Goal: Task Accomplishment & Management: Use online tool/utility

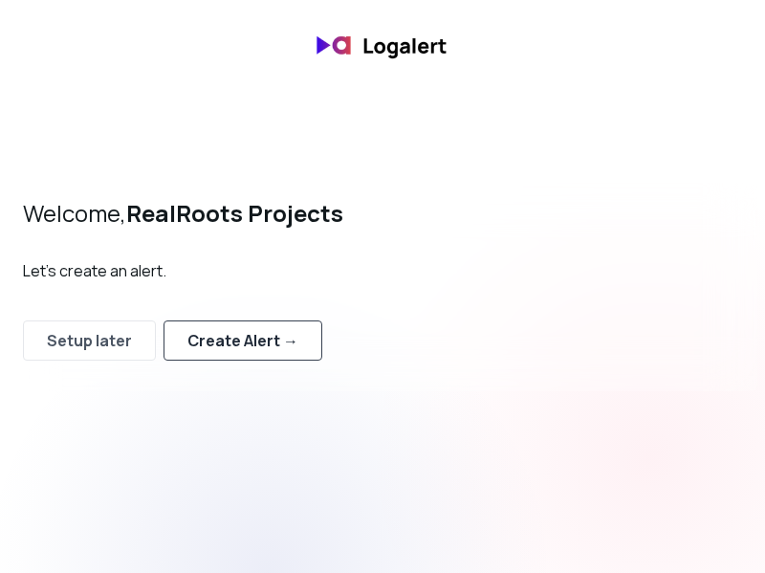
click at [271, 350] on div "Create Alert →" at bounding box center [242, 340] width 111 height 23
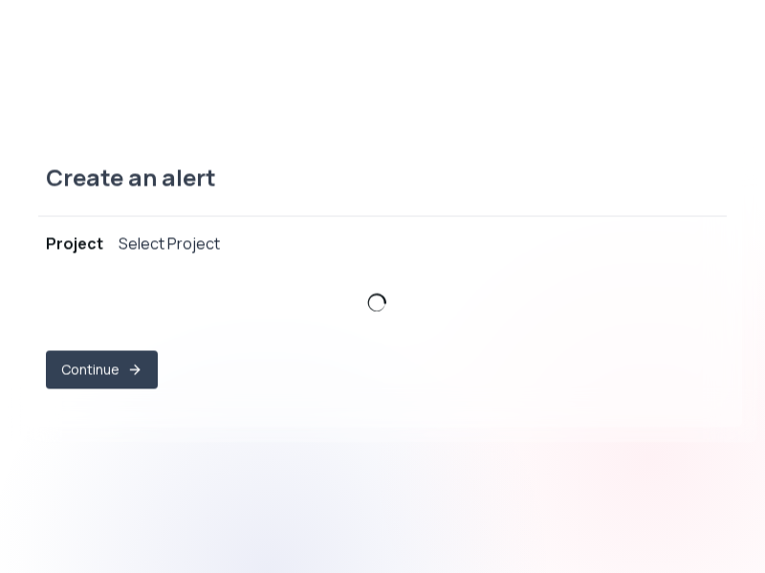
select select "prj_rDsXr40PnTCBGj4mm7eOsOoQWbCt"
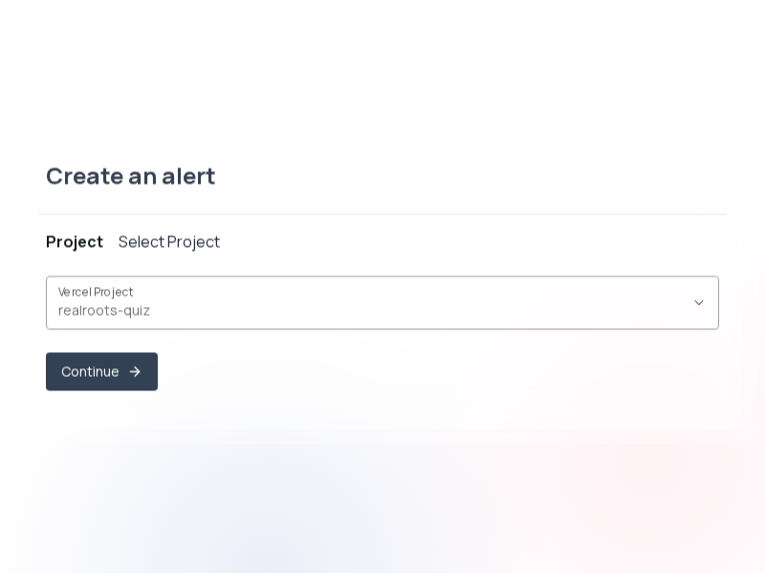
click at [209, 298] on div "realroots-quiz ," at bounding box center [370, 302] width 625 height 36
click at [119, 372] on button "Continue" at bounding box center [102, 371] width 108 height 37
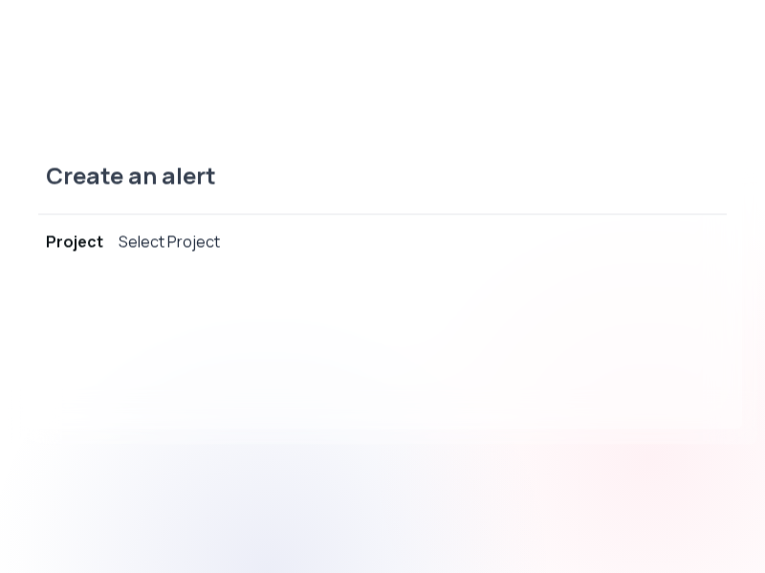
select select "message"
select select "CONTAINS"
select select "OR"
select select "message"
select select "CONTAINS"
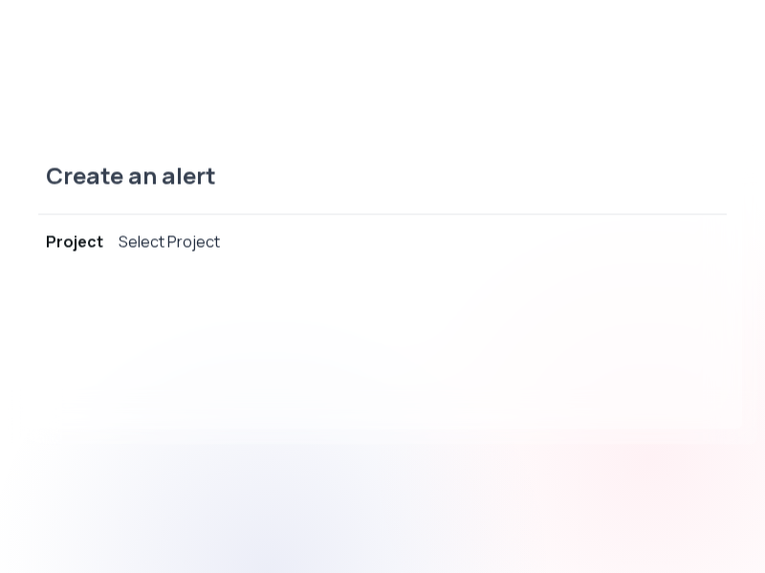
select select "AND"
select select "source"
select select "NOT_EQUALS"
select select "build"
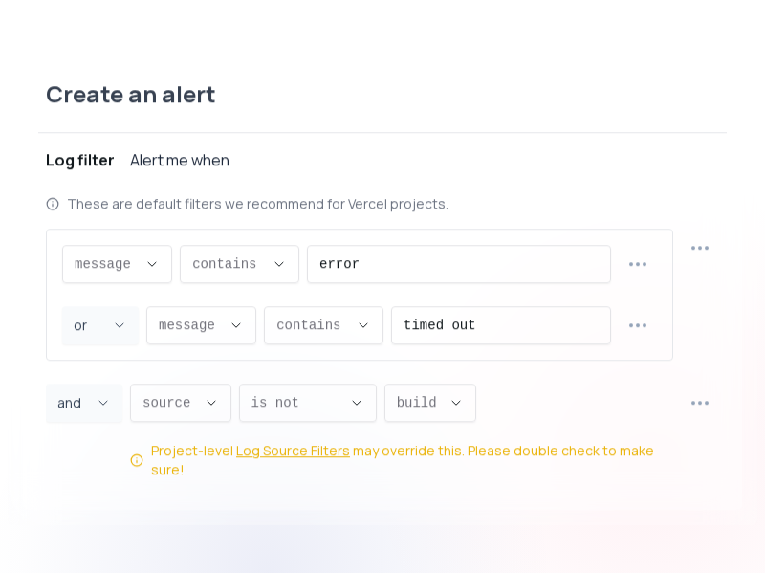
scroll to position [18, 0]
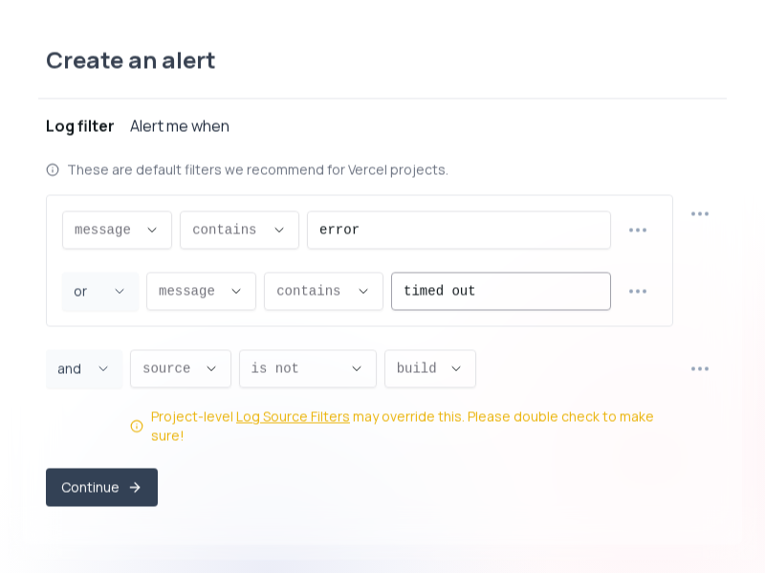
click at [501, 309] on input "timed out" at bounding box center [500, 290] width 195 height 36
click at [267, 228] on button "contains ," at bounding box center [240, 229] width 120 height 38
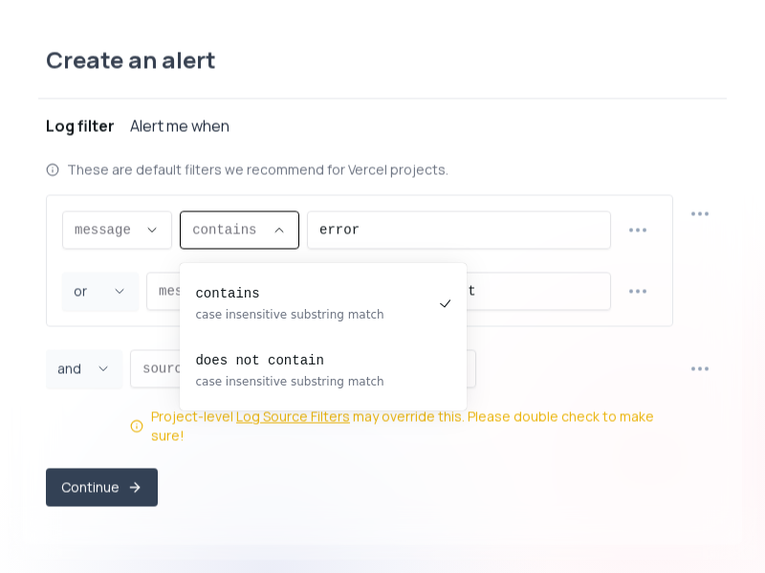
click at [358, 206] on div "message message message proxy.statusCode proxy.path proxy.host proxy.method sou…" at bounding box center [359, 260] width 627 height 132
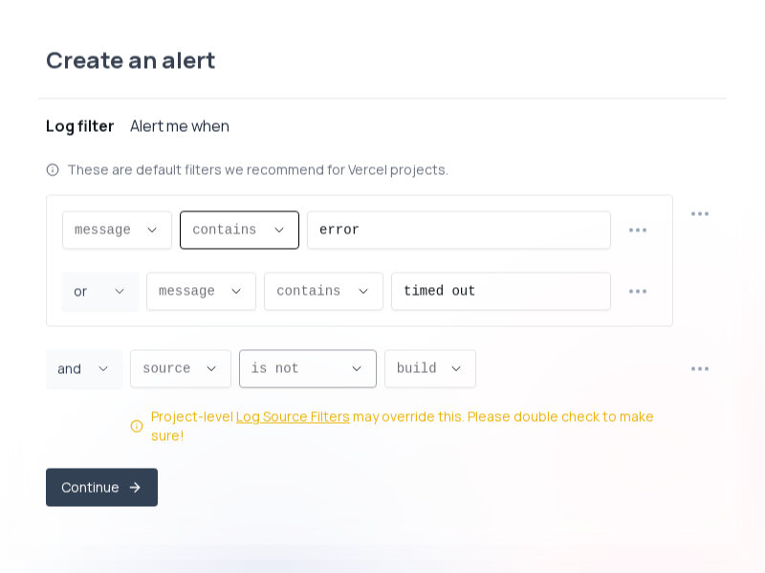
click at [334, 386] on div "is not ," at bounding box center [296, 368] width 90 height 36
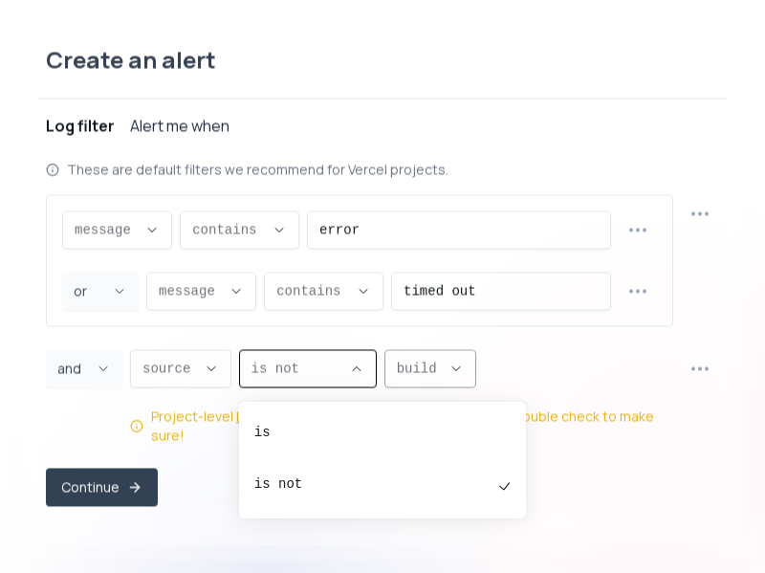
click at [452, 386] on button "build ," at bounding box center [430, 368] width 92 height 38
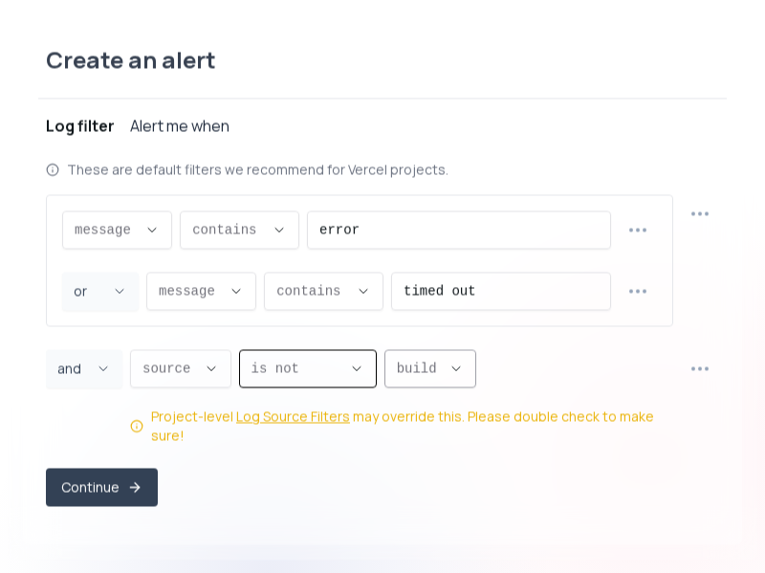
click at [452, 386] on button "build ," at bounding box center [430, 368] width 92 height 38
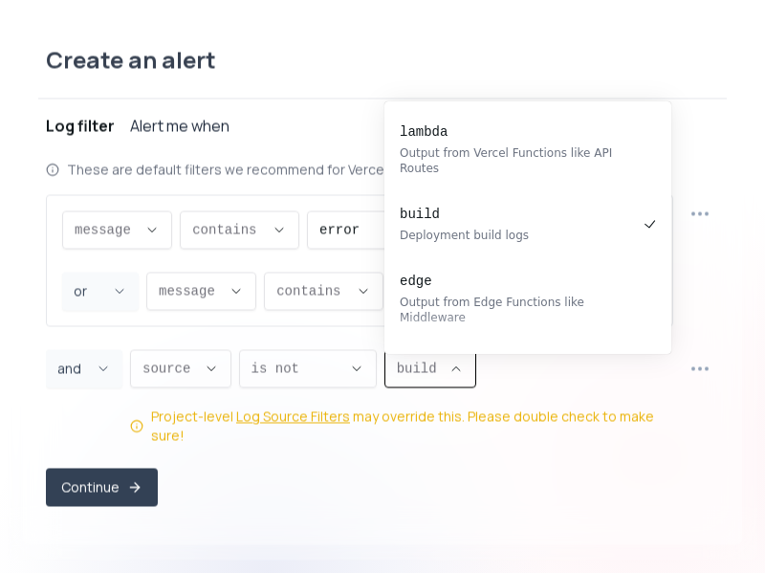
scroll to position [6, 0]
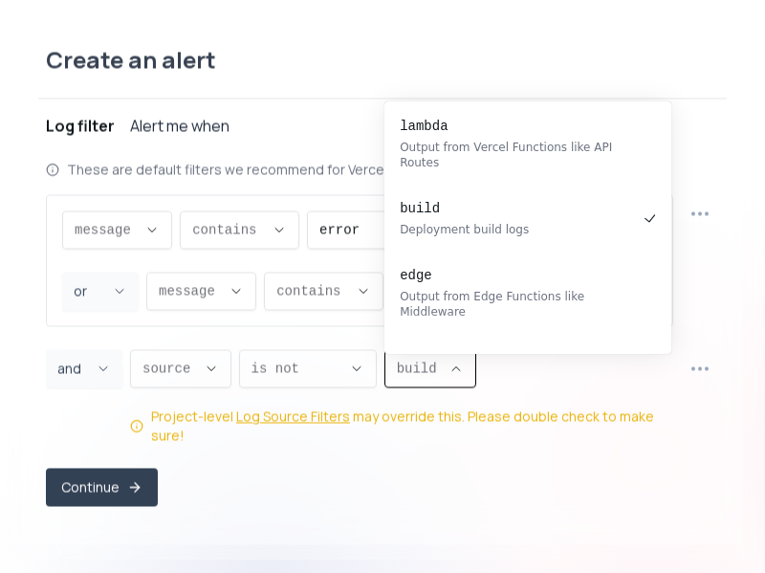
click at [547, 389] on div "source source message proxy.statusCode proxy.path proxy.host proxy.method sourc…" at bounding box center [401, 397] width 543 height 96
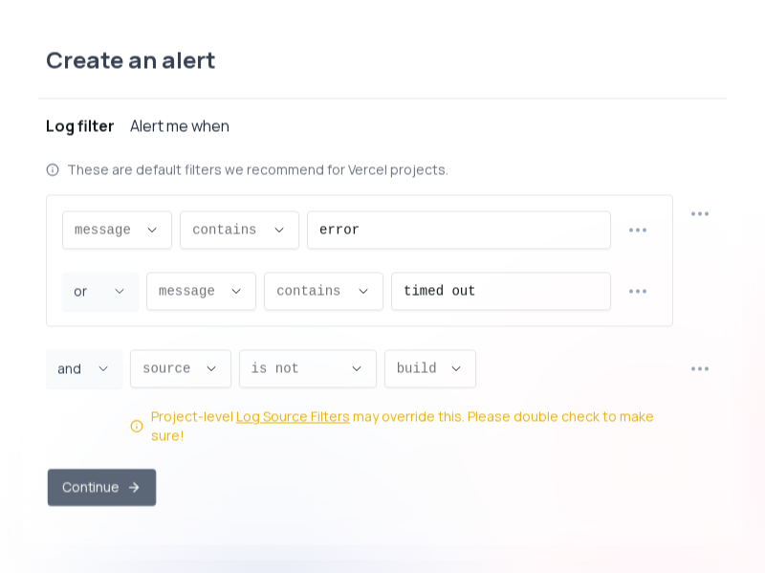
click at [85, 484] on button "Continue" at bounding box center [102, 486] width 108 height 37
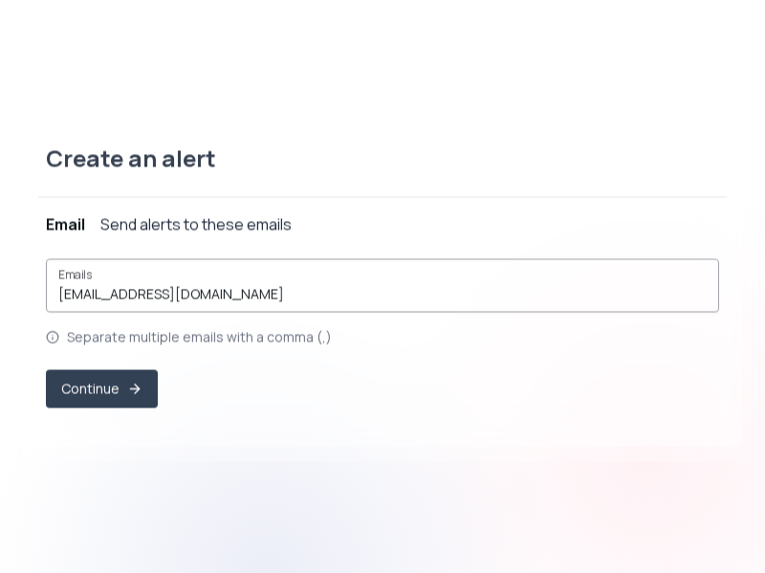
click at [264, 294] on input "[EMAIL_ADDRESS][DOMAIN_NAME]" at bounding box center [382, 293] width 648 height 19
click at [332, 227] on div "Email Send alerts to these emails" at bounding box center [382, 223] width 673 height 23
click at [276, 220] on div "Send alerts to these emails" at bounding box center [195, 223] width 191 height 23
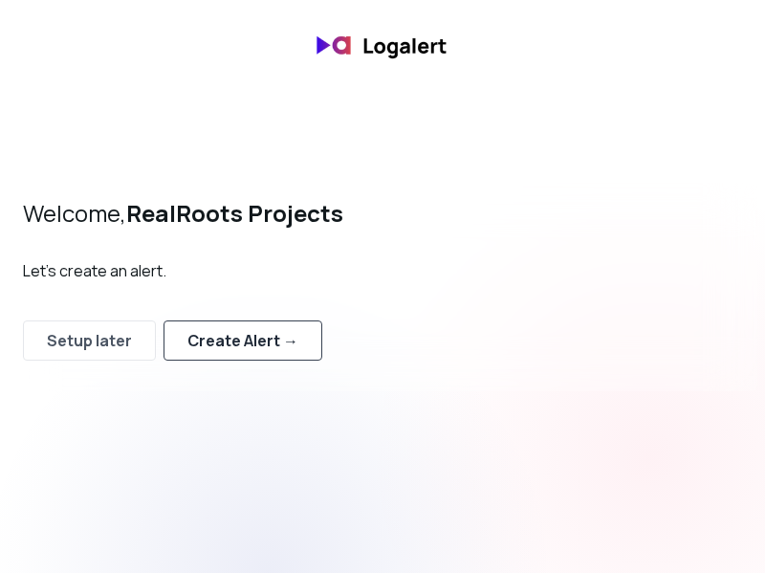
click at [264, 346] on div "Create Alert →" at bounding box center [242, 340] width 111 height 23
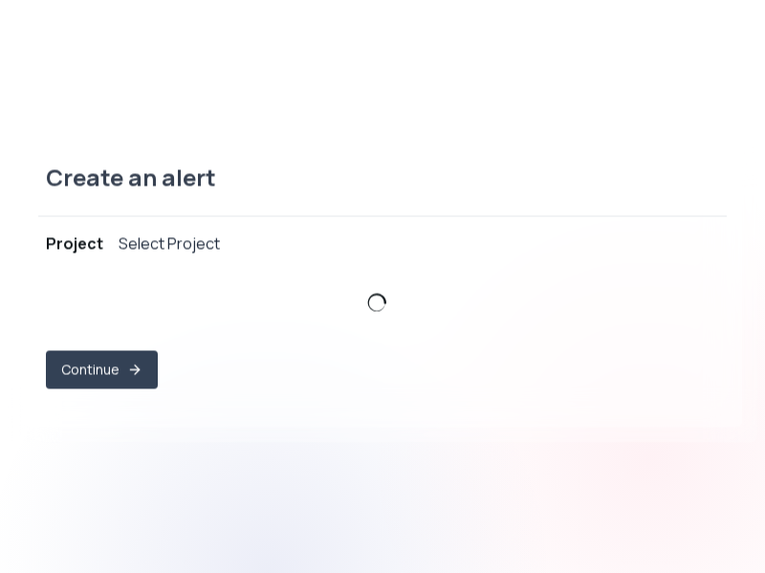
select select "prj_rDsXr40PnTCBGj4mm7eOsOoQWbCt"
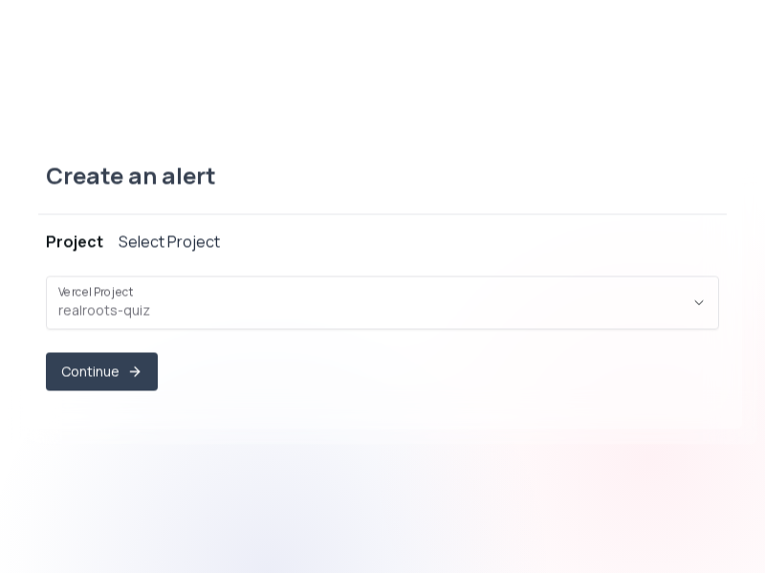
click at [197, 312] on span "realroots-quiz ," at bounding box center [370, 309] width 625 height 19
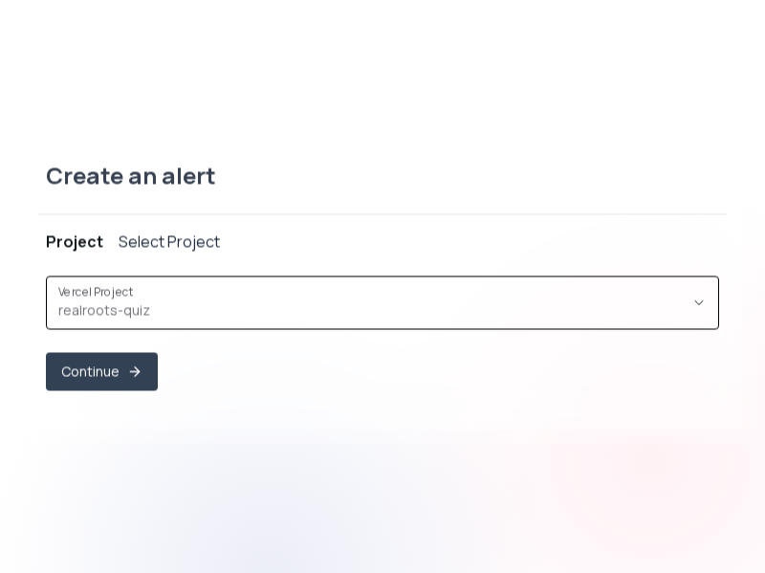
click at [121, 313] on span "realroots-quiz ," at bounding box center [370, 309] width 625 height 19
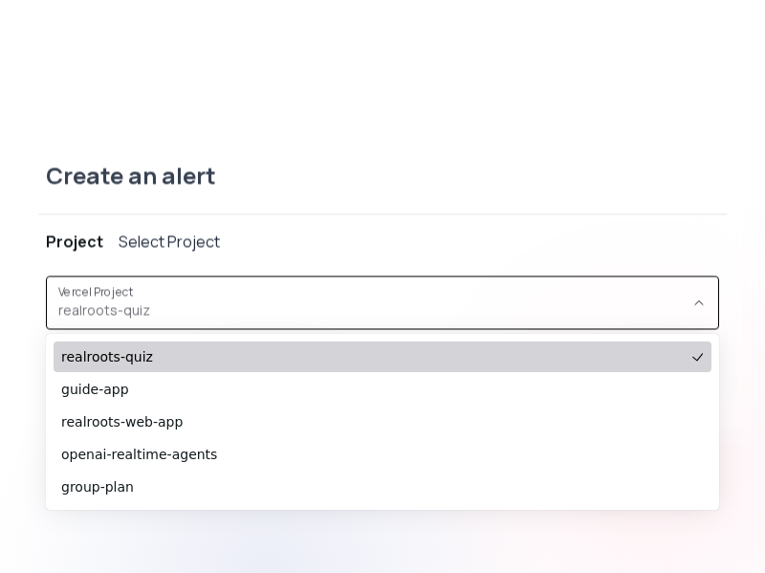
click at [140, 358] on span "realroots-quiz" at bounding box center [372, 356] width 623 height 19
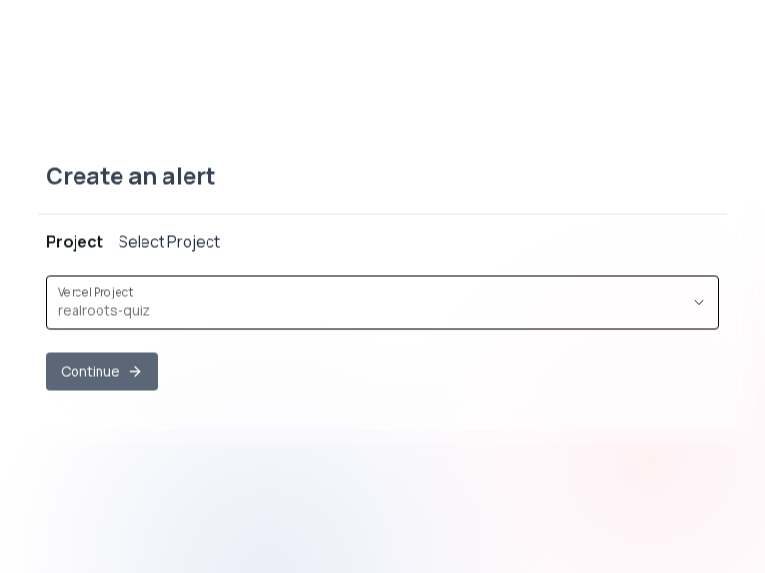
click at [125, 380] on button "Continue" at bounding box center [102, 371] width 112 height 38
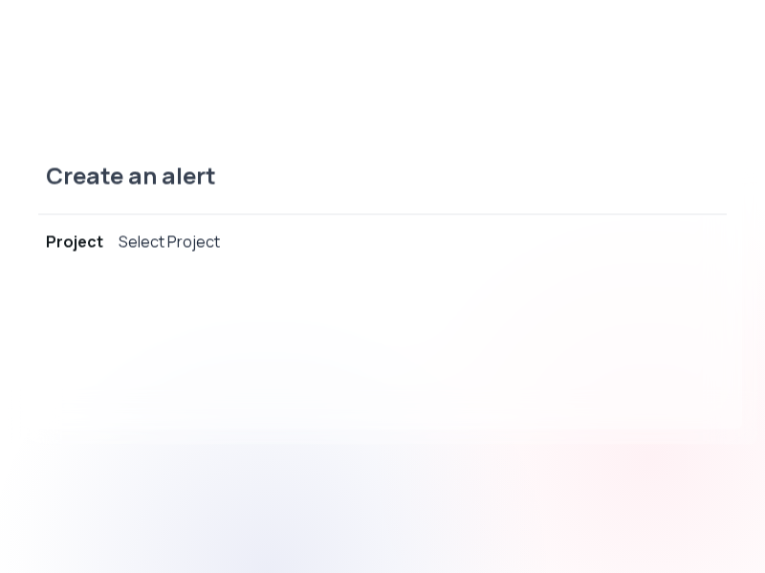
select select "message"
select select "CONTAINS"
select select "OR"
select select "message"
select select "CONTAINS"
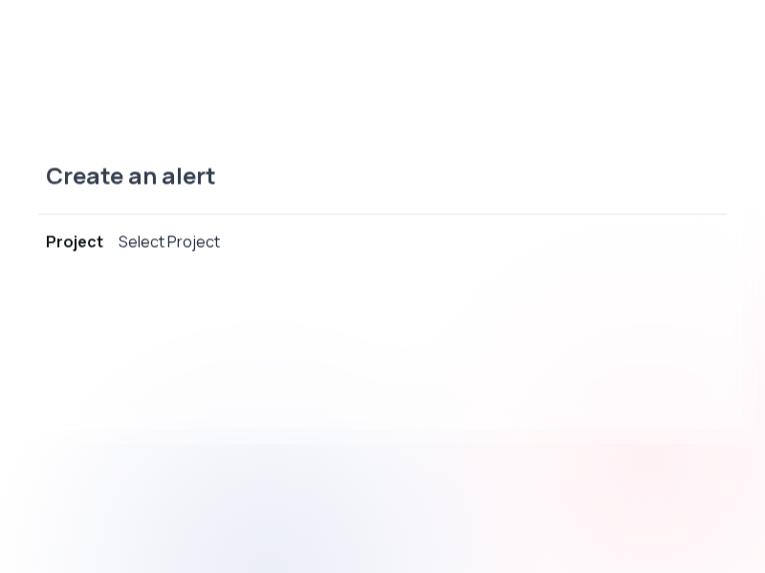
select select "AND"
select select "source"
select select "NOT_EQUALS"
select select "build"
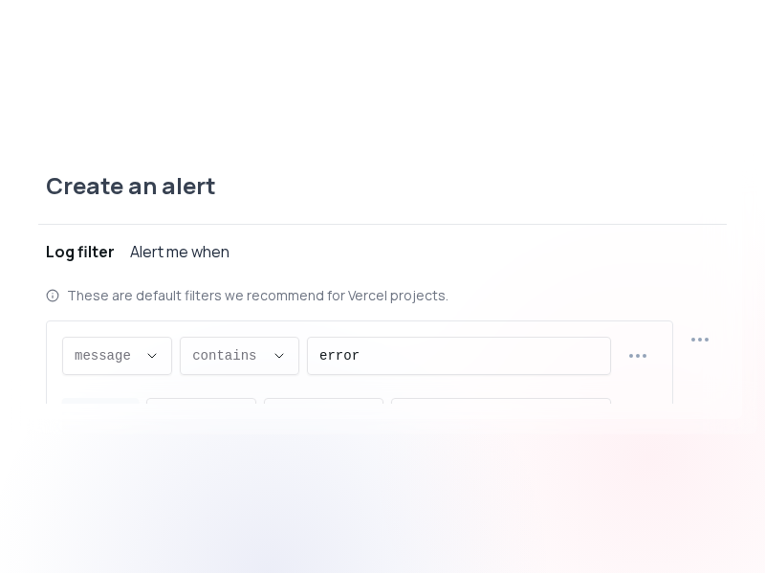
scroll to position [18, 0]
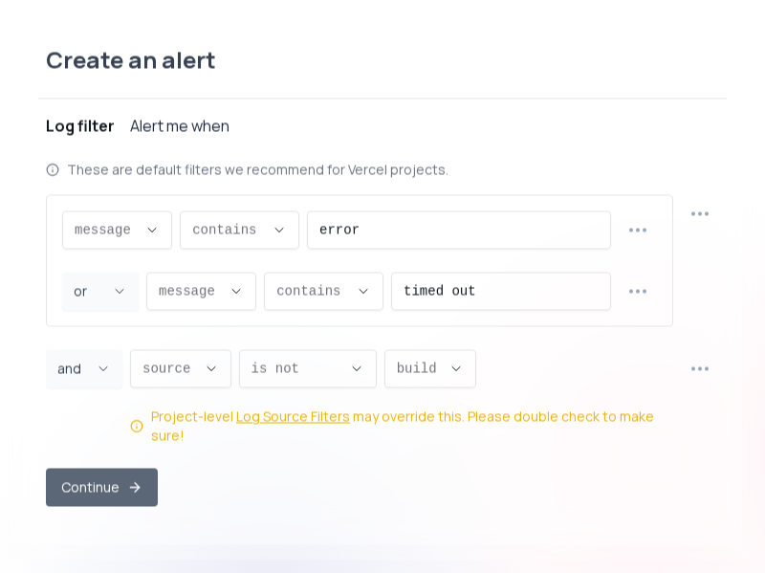
click at [115, 477] on button "Continue" at bounding box center [102, 487] width 112 height 38
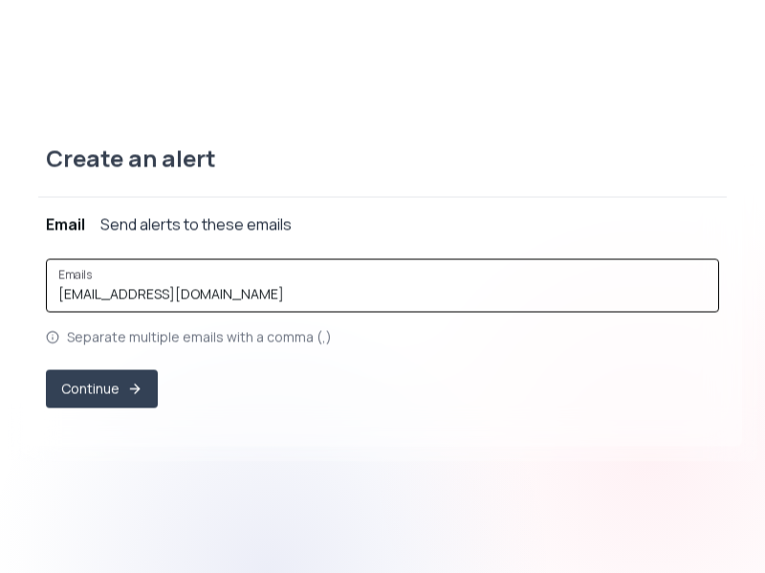
click at [245, 294] on input "[EMAIL_ADDRESS][DOMAIN_NAME]" at bounding box center [382, 293] width 648 height 19
paste input "vercel-alerts-aaaaric7rrhichfangwi7sbpuu@therealroots.slack"
type input "[EMAIL_ADDRESS][DOMAIN_NAME]"
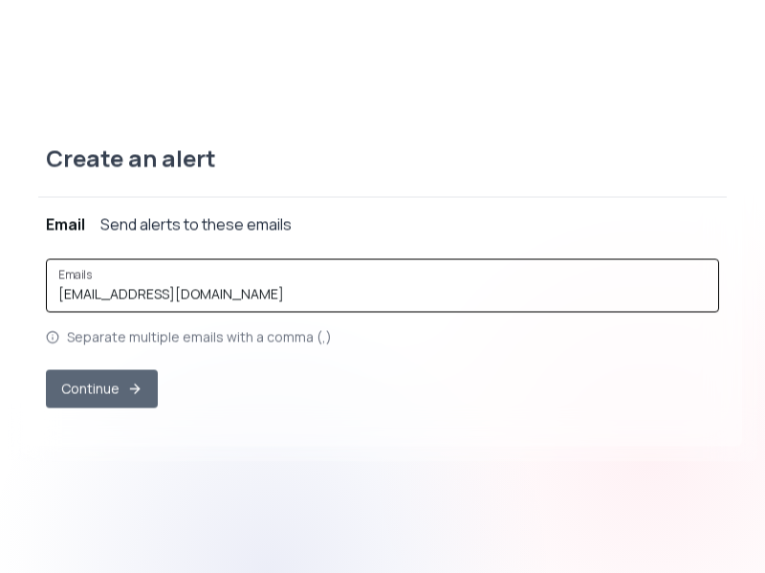
click at [98, 397] on button "Continue" at bounding box center [102, 388] width 112 height 38
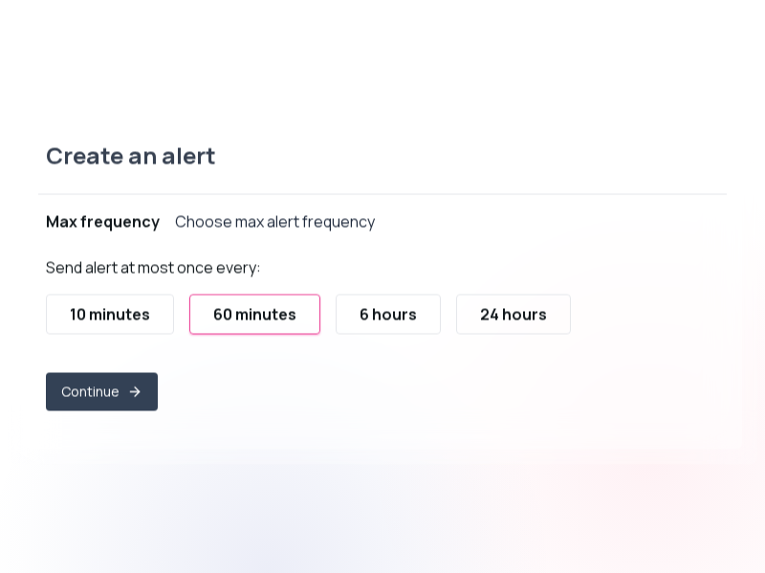
click at [98, 316] on div "10 minutes" at bounding box center [110, 313] width 80 height 23
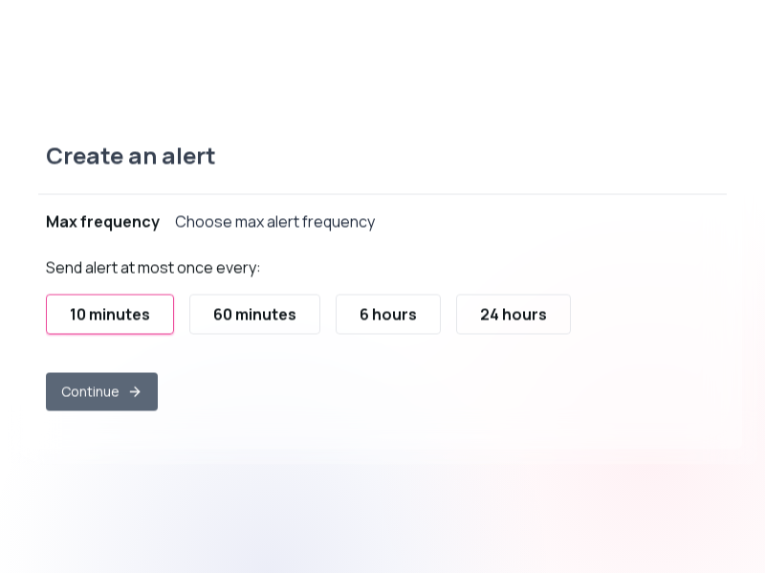
click at [121, 398] on button "Continue" at bounding box center [102, 391] width 112 height 38
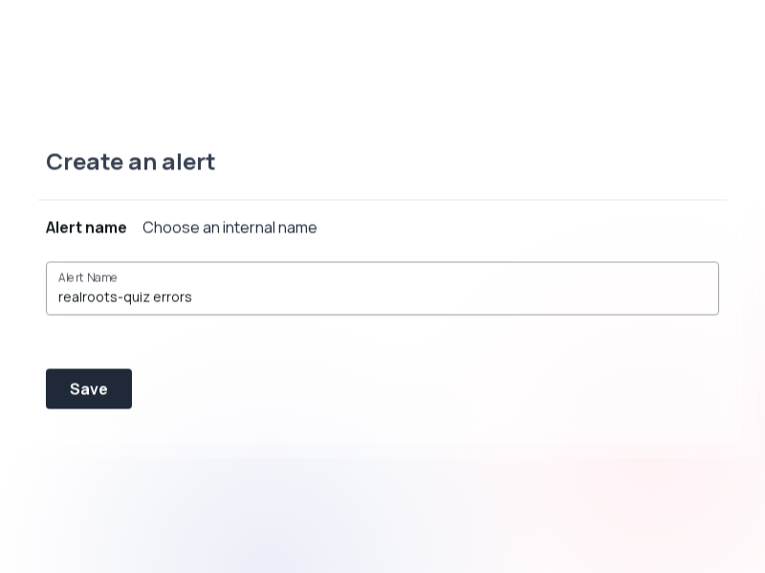
click at [247, 289] on input "realroots-quiz errors" at bounding box center [382, 296] width 648 height 19
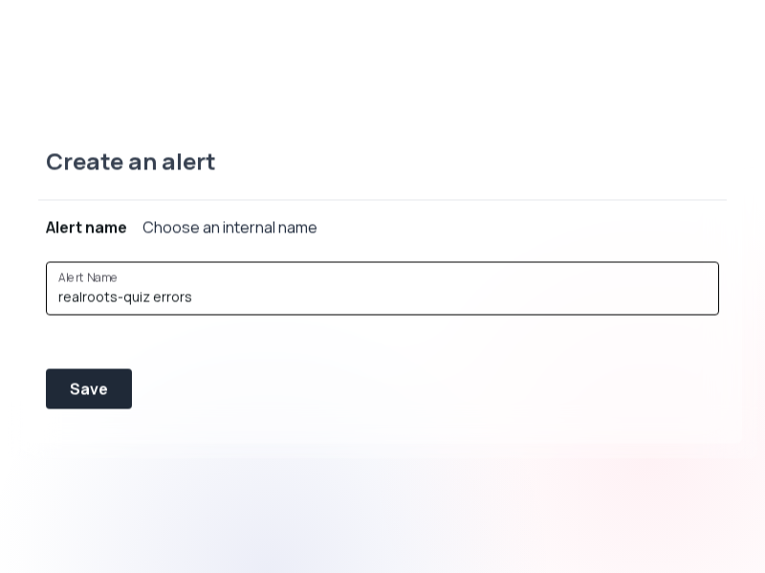
click at [245, 295] on input "realroots-quiz errors" at bounding box center [382, 296] width 648 height 19
click at [260, 299] on input "realroots-quiz errors" at bounding box center [382, 296] width 648 height 19
click at [76, 401] on button "Save" at bounding box center [89, 388] width 86 height 40
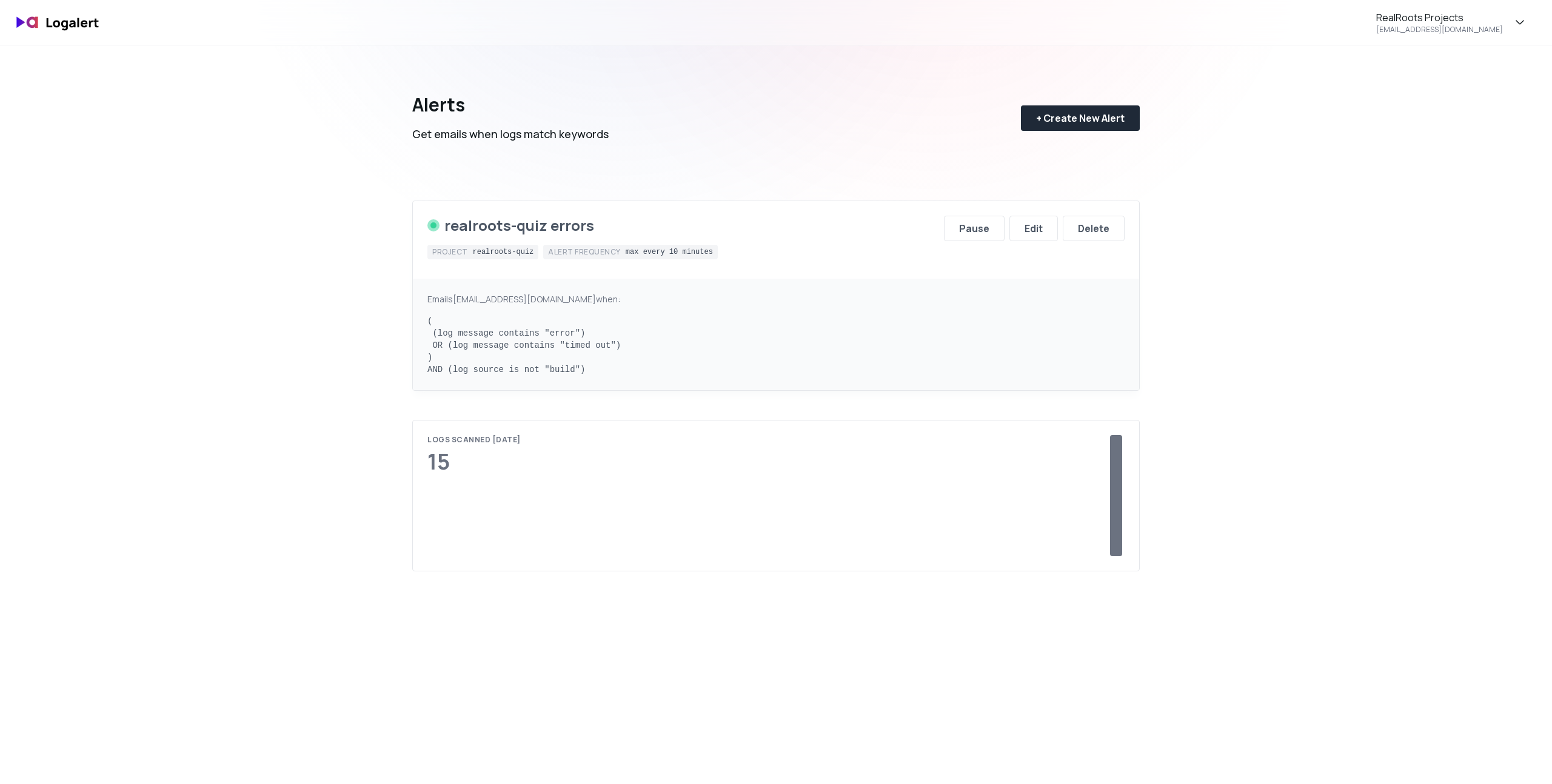
click at [680, 293] on div "Emails [EMAIL_ADDRESS][DOMAIN_NAME] when:" at bounding box center [775, 299] width 697 height 12
click at [735, 328] on pre "( (log message contains "error") OR (log message contains "timed out") ) AND (l…" at bounding box center [775, 345] width 697 height 61
click at [721, 341] on pre "( (log message contains "error") OR (log message contains "timed out") ) AND (l…" at bounding box center [775, 345] width 697 height 61
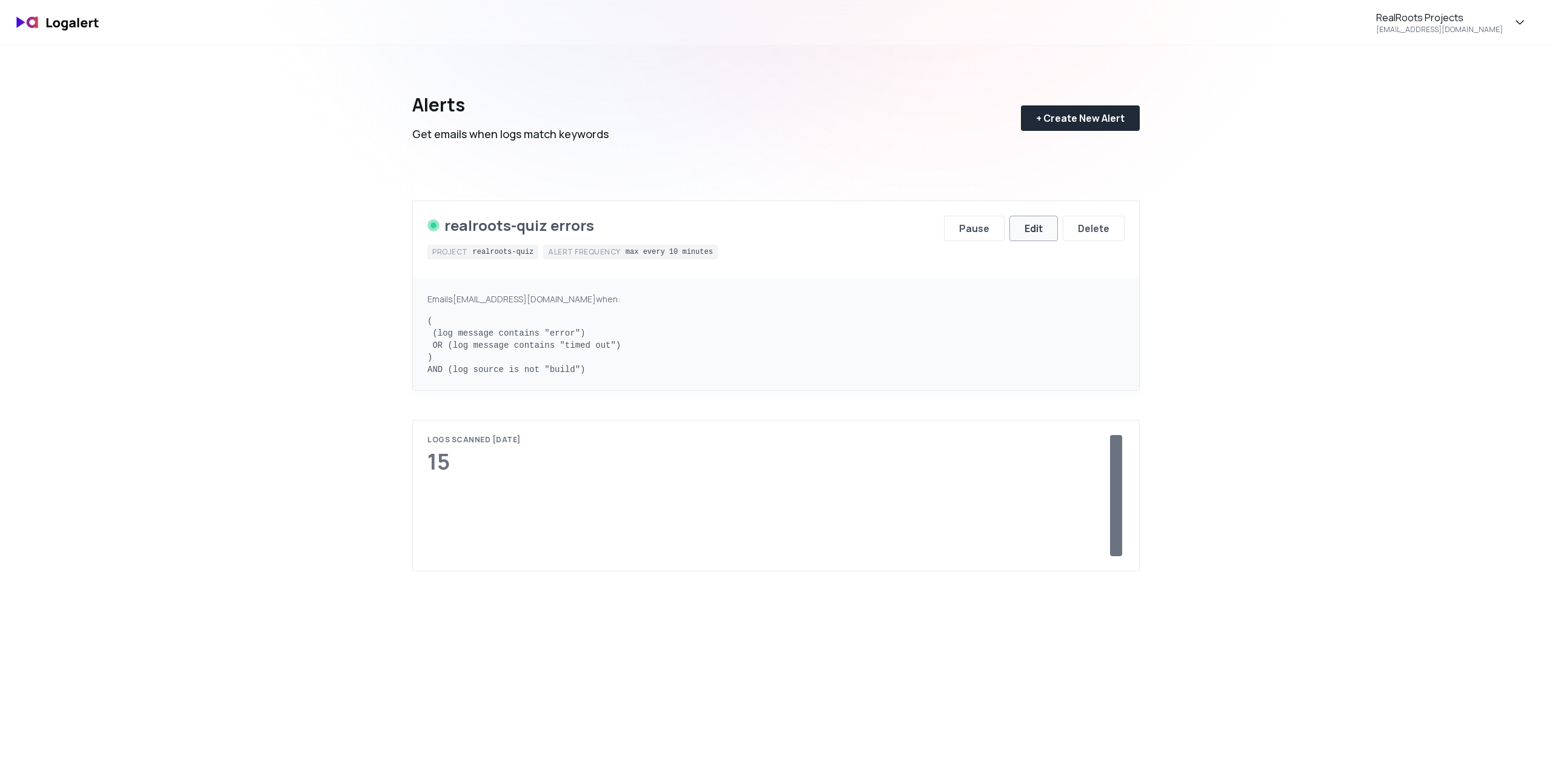
click at [1047, 228] on button "Edit" at bounding box center [1033, 228] width 48 height 25
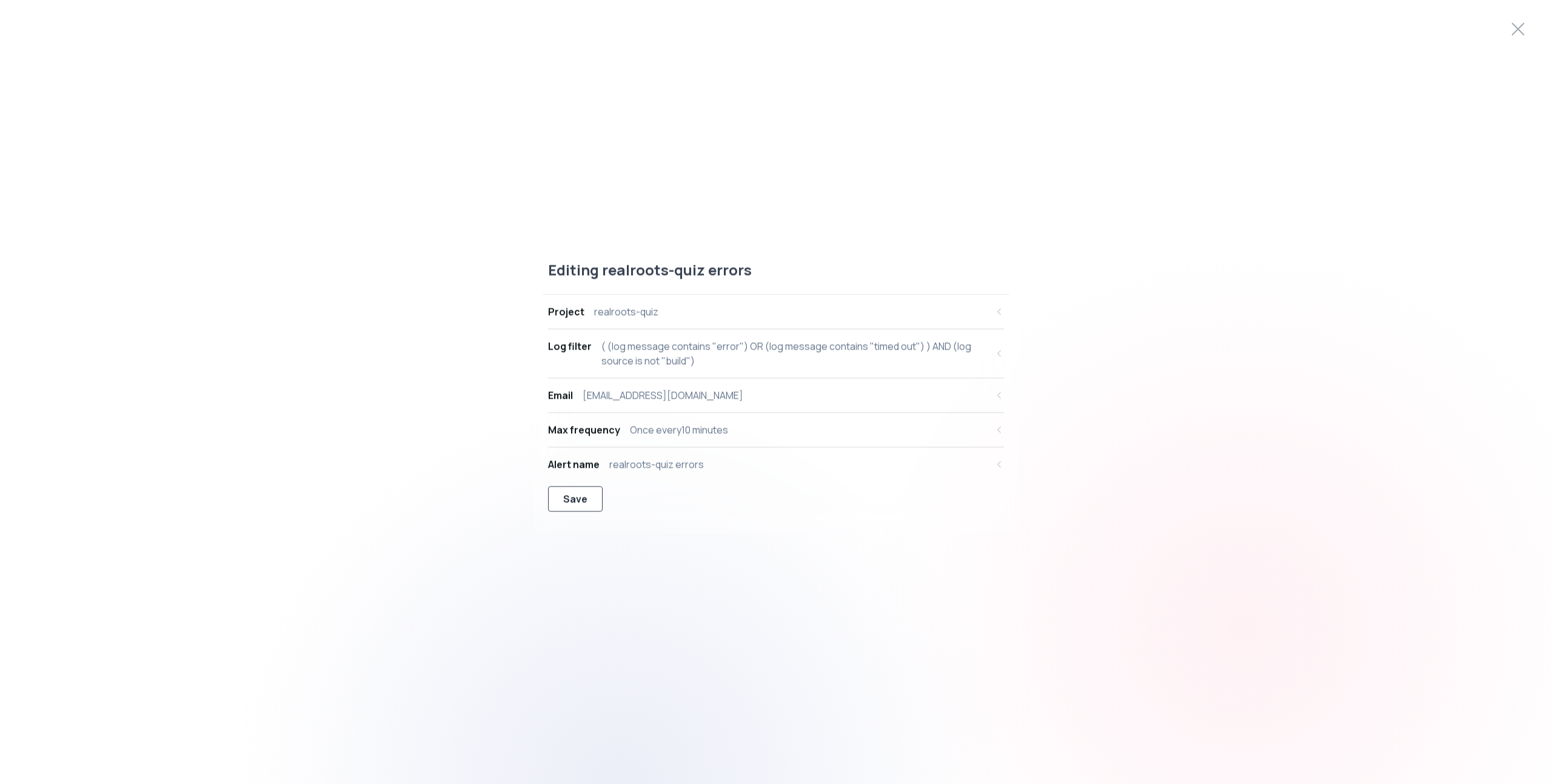
click at [586, 499] on button "Save" at bounding box center [575, 499] width 55 height 25
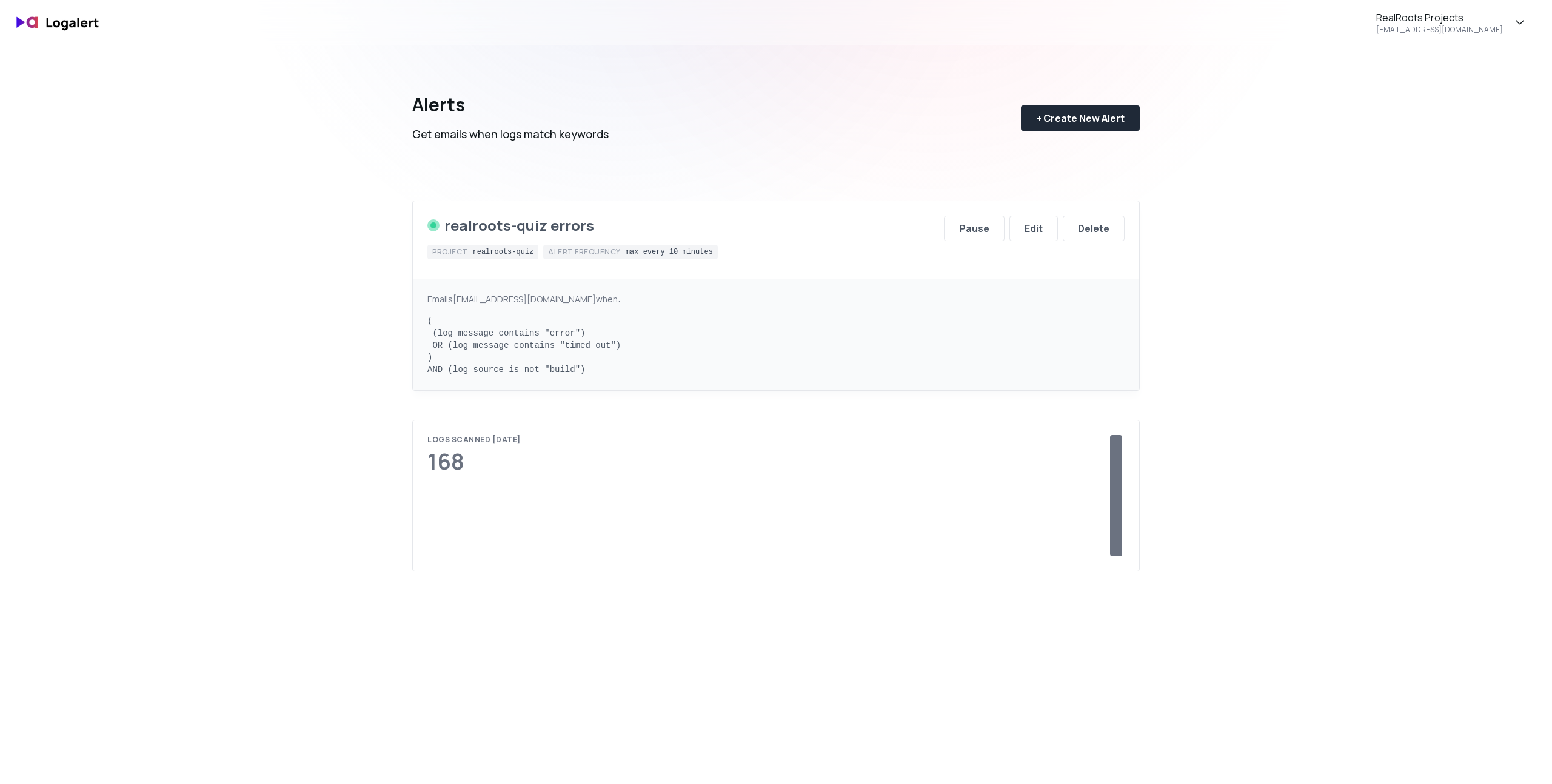
click at [656, 225] on div "realroots-quiz errors" at bounding box center [572, 225] width 290 height 20
click at [48, 20] on img at bounding box center [58, 22] width 97 height 29
click at [1525, 34] on div "RealRoots Projects [EMAIL_ADDRESS][DOMAIN_NAME]" at bounding box center [1451, 22] width 181 height 35
click at [1485, 116] on div "Subscription" at bounding box center [1451, 113] width 181 height 29
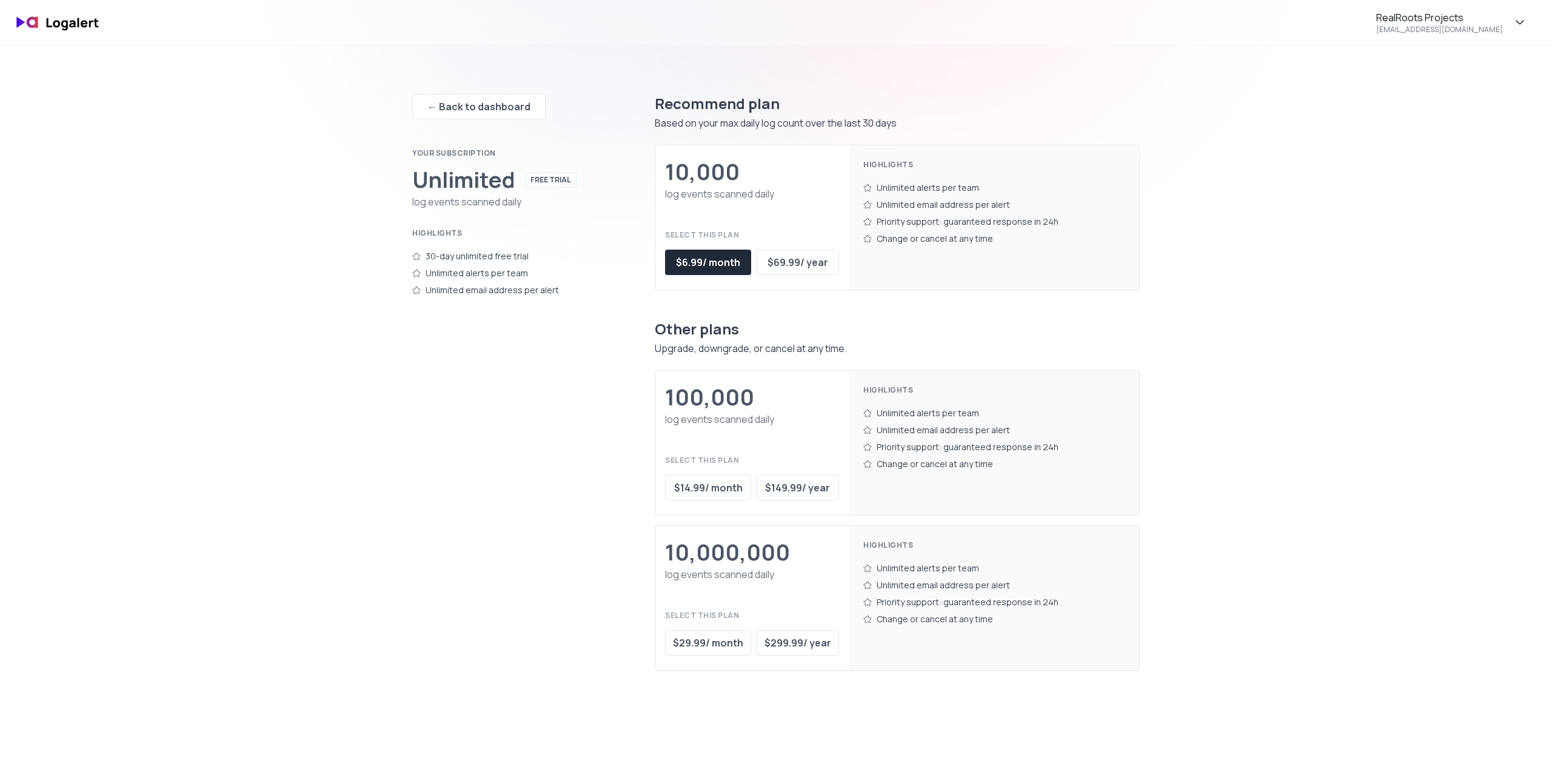
click at [827, 318] on div "Recommend plan Based on your max daily log count over the last 30 days 10,000 l…" at bounding box center [897, 382] width 485 height 577
click at [514, 104] on div "← Back to dashboard" at bounding box center [479, 106] width 103 height 15
